Goal: Transaction & Acquisition: Book appointment/travel/reservation

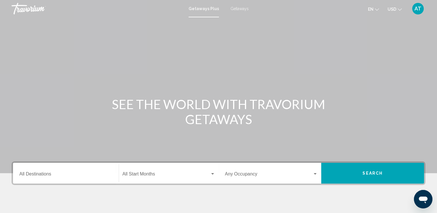
click at [47, 179] on div "Destination All Destinations" at bounding box center [65, 173] width 93 height 18
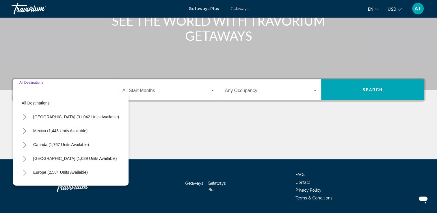
scroll to position [100, 0]
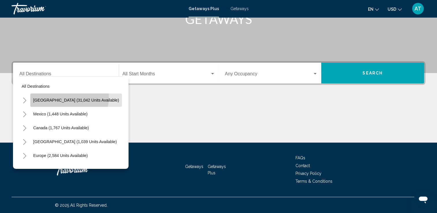
click at [69, 98] on span "[GEOGRAPHIC_DATA] (31,042 units available)" at bounding box center [76, 100] width 86 height 5
type input "**********"
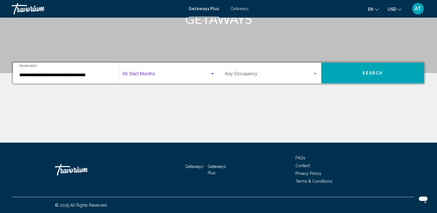
click at [214, 75] on div "Search widget" at bounding box center [212, 74] width 5 height 5
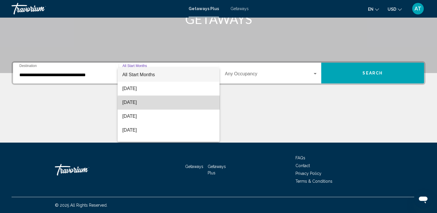
click at [213, 106] on mat-option "[DATE]" at bounding box center [169, 103] width 102 height 14
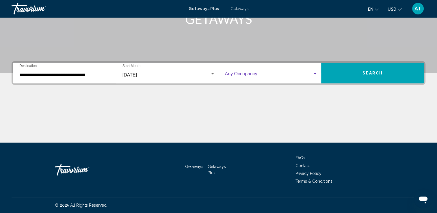
click at [317, 75] on div "Search widget" at bounding box center [315, 74] width 5 height 5
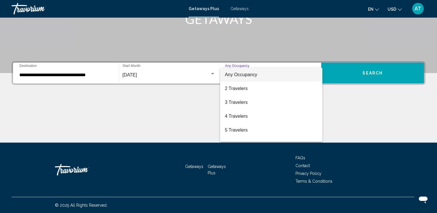
click at [315, 75] on mat-option "Any Occupancy" at bounding box center [271, 75] width 102 height 14
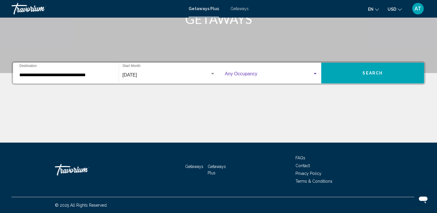
click at [315, 75] on div "Search widget" at bounding box center [315, 74] width 5 height 5
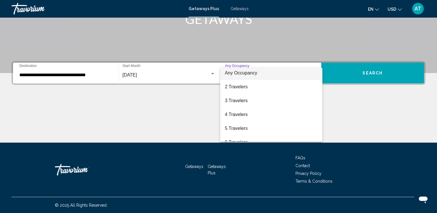
scroll to position [3, 0]
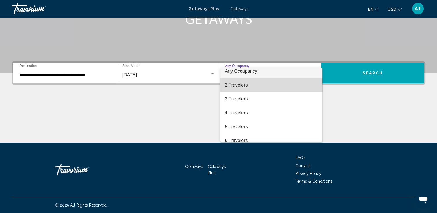
click at [305, 85] on span "2 Travelers" at bounding box center [271, 85] width 93 height 14
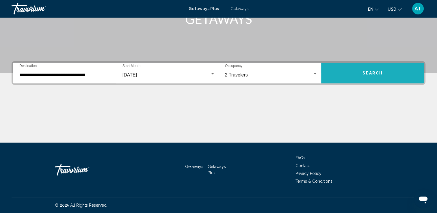
click at [358, 76] on button "Search" at bounding box center [372, 73] width 103 height 21
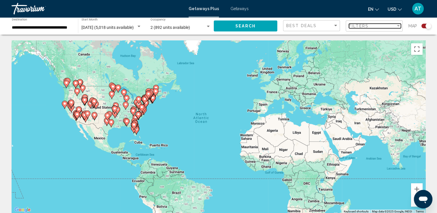
click at [398, 26] on div "Filter" at bounding box center [398, 25] width 3 height 1
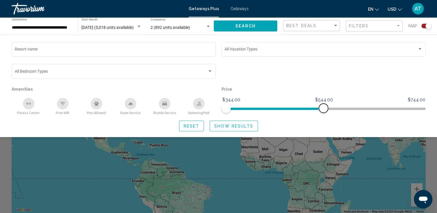
drag, startPoint x: 422, startPoint y: 108, endPoint x: 324, endPoint y: 132, distance: 101.3
click at [324, 132] on div "Resort name Vacation Types All Vacation Types Bedroom Types All Bedroom Types A…" at bounding box center [218, 86] width 437 height 103
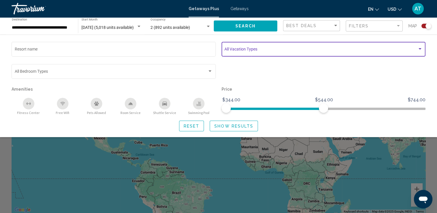
click at [419, 51] on div "Search widget" at bounding box center [420, 49] width 5 height 5
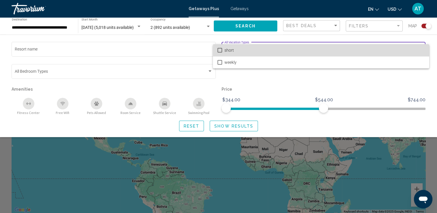
click at [419, 51] on span "short" at bounding box center [325, 50] width 200 height 12
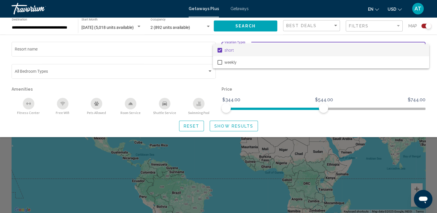
scroll to position [186, 0]
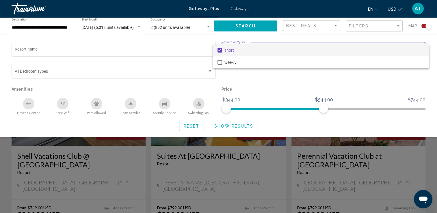
click at [407, 83] on div at bounding box center [218, 106] width 437 height 213
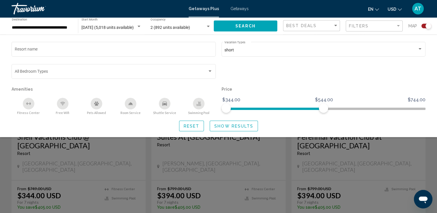
scroll to position [207, 0]
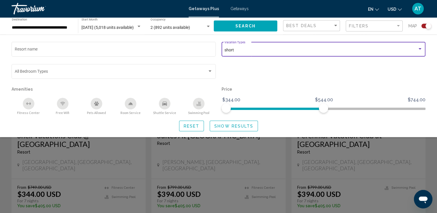
click at [377, 51] on div "short" at bounding box center [321, 50] width 193 height 5
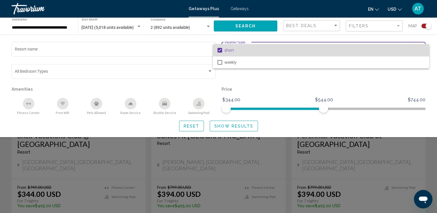
click at [377, 51] on span "short" at bounding box center [325, 50] width 200 height 12
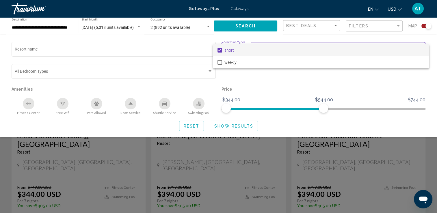
click at [345, 76] on div at bounding box center [218, 106] width 437 height 213
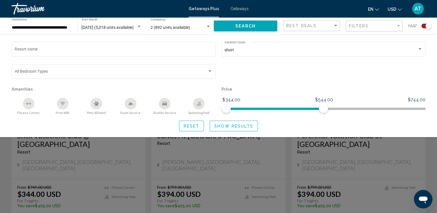
click at [176, 171] on div "Search widget" at bounding box center [218, 150] width 437 height 127
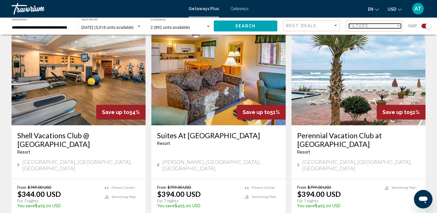
click at [399, 25] on div "Filter" at bounding box center [398, 25] width 3 height 1
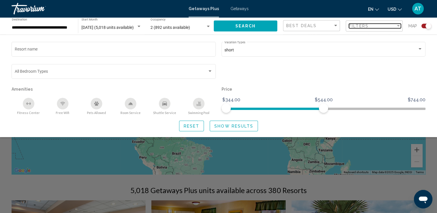
scroll to position [32, 0]
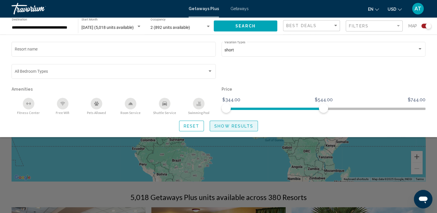
click at [234, 125] on span "Show Results" at bounding box center [234, 126] width 39 height 5
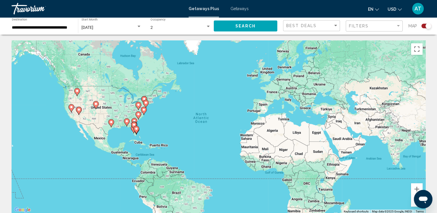
click at [110, 122] on image "Main content" at bounding box center [111, 122] width 3 height 3
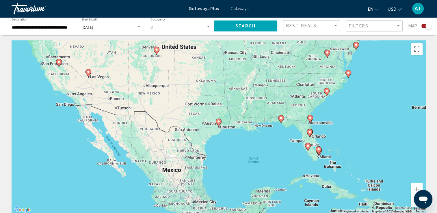
click at [221, 121] on icon "Main content" at bounding box center [218, 123] width 5 height 8
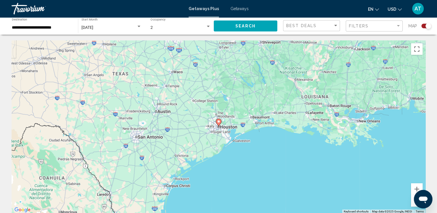
click at [148, 140] on div "To navigate, press the arrow keys. To activate drag with keyboard, press Alt + …" at bounding box center [219, 126] width 414 height 173
click at [219, 124] on icon "Main content" at bounding box center [218, 123] width 5 height 8
type input "**********"
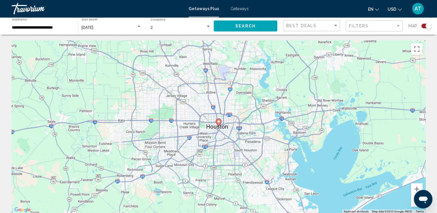
click at [219, 121] on image "Main content" at bounding box center [218, 121] width 3 height 3
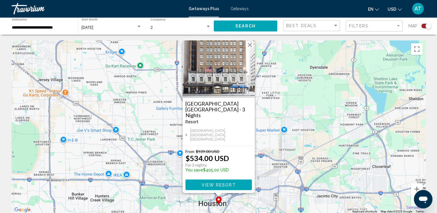
click at [222, 118] on h3 "[GEOGRAPHIC_DATA] [GEOGRAPHIC_DATA] - 3 Nights" at bounding box center [219, 109] width 66 height 17
